Goal: Transaction & Acquisition: Purchase product/service

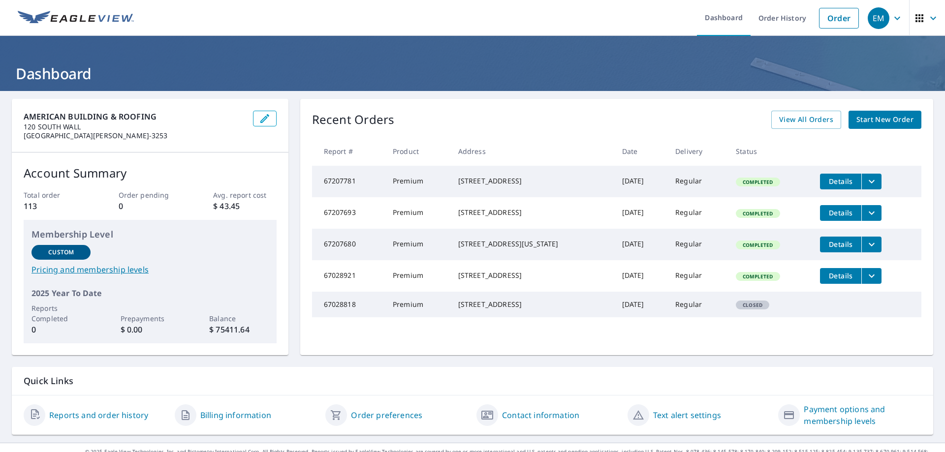
click at [864, 117] on span "Start New Order" at bounding box center [884, 120] width 57 height 12
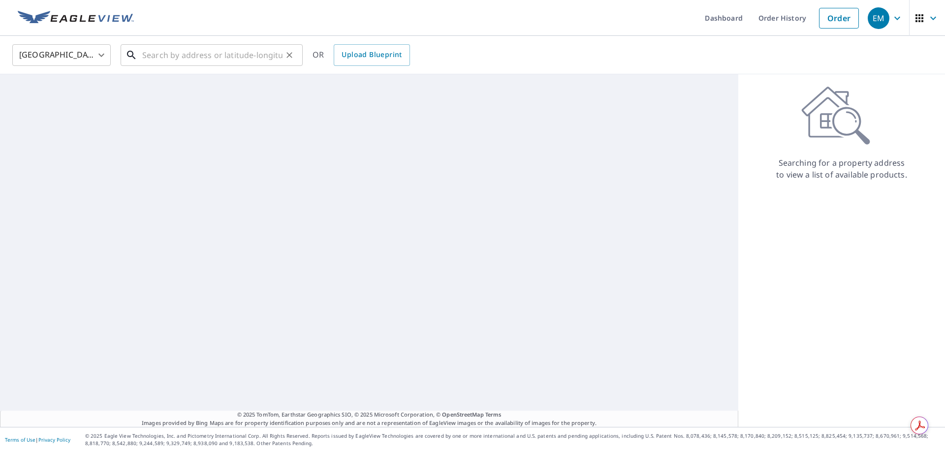
click at [150, 54] on input "text" at bounding box center [212, 55] width 140 height 28
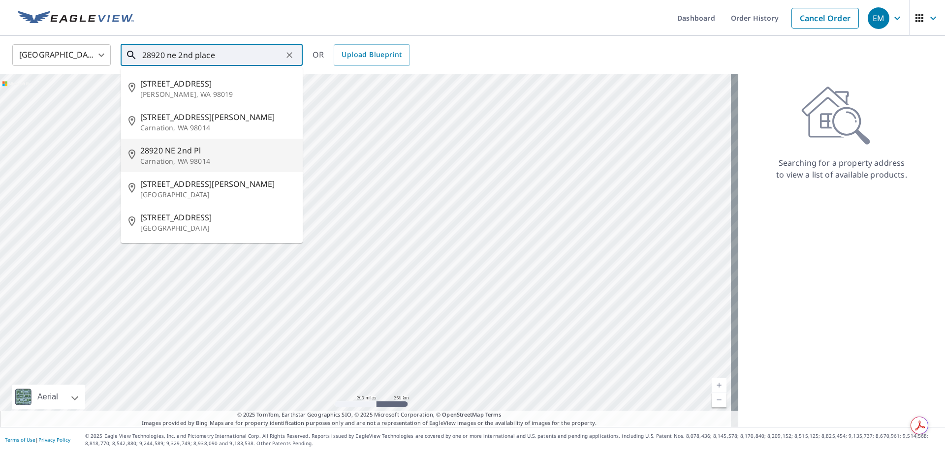
click at [166, 150] on span "28920 NE 2nd Pl" at bounding box center [217, 151] width 155 height 12
type input "[STREET_ADDRESS]"
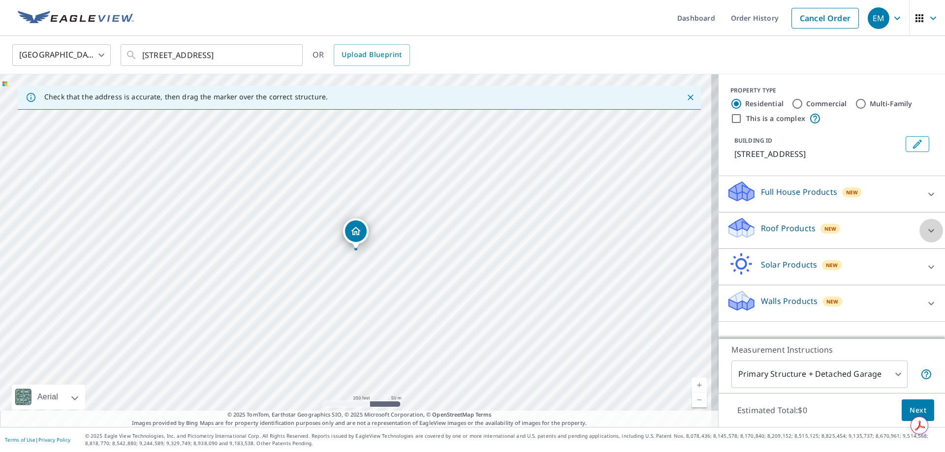
click at [925, 228] on icon at bounding box center [931, 231] width 12 height 12
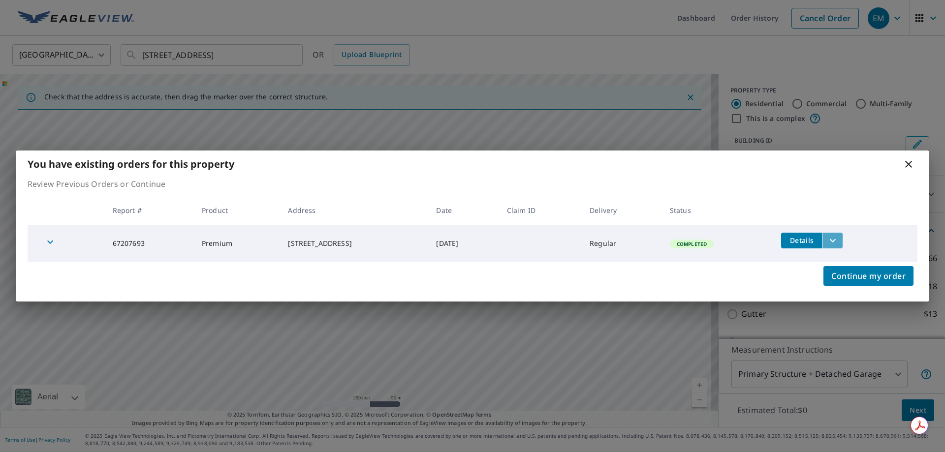
click at [837, 239] on icon "filesDropdownBtn-67207693" at bounding box center [833, 241] width 12 height 12
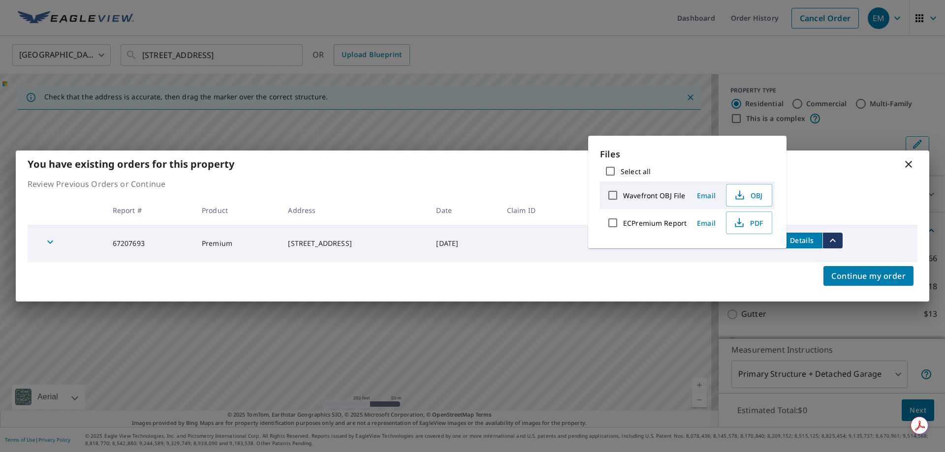
click at [669, 265] on div "Continue my order" at bounding box center [473, 281] width 914 height 39
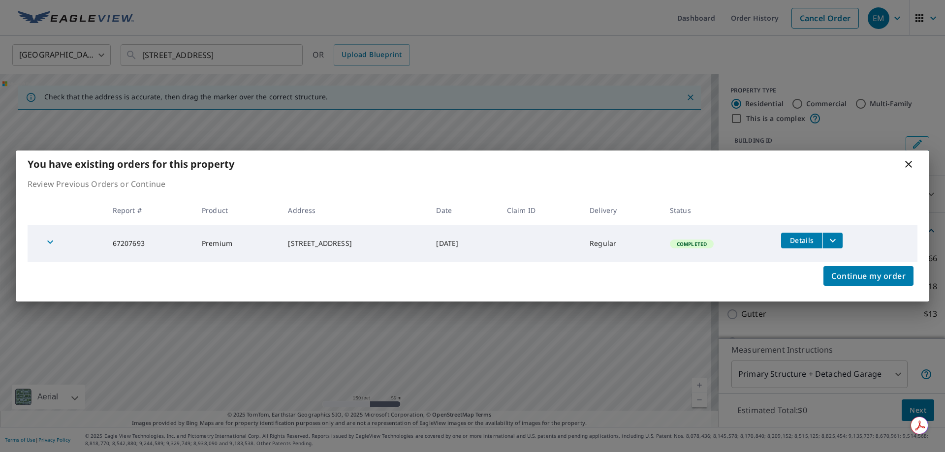
click at [911, 166] on icon at bounding box center [908, 164] width 7 height 7
